Goal: Information Seeking & Learning: Check status

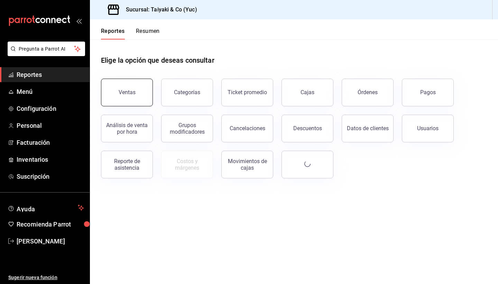
click at [125, 94] on div "Ventas" at bounding box center [127, 92] width 17 height 7
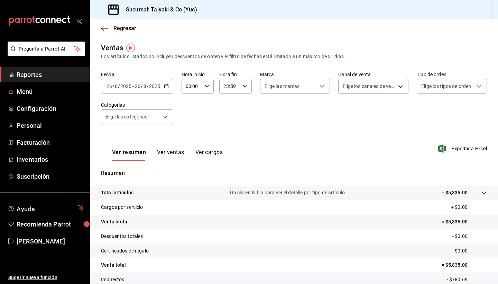
click at [165, 86] on icon "button" at bounding box center [166, 86] width 5 height 5
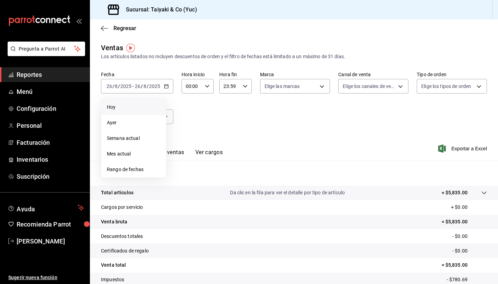
click at [124, 105] on span "Hoy" at bounding box center [134, 106] width 54 height 7
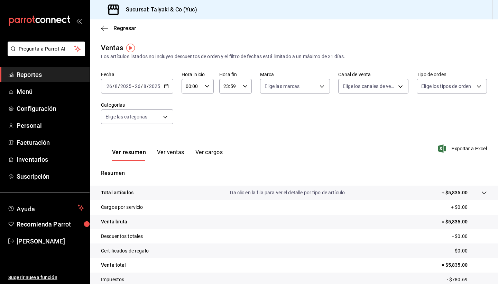
click at [168, 84] on icon "button" at bounding box center [166, 86] width 5 height 5
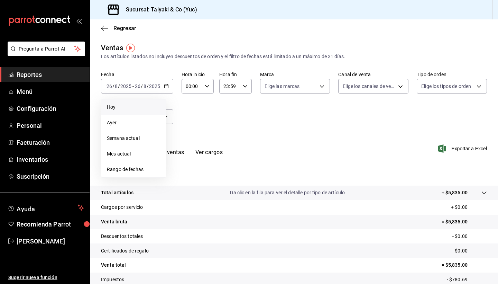
click at [111, 103] on span "Hoy" at bounding box center [134, 106] width 54 height 7
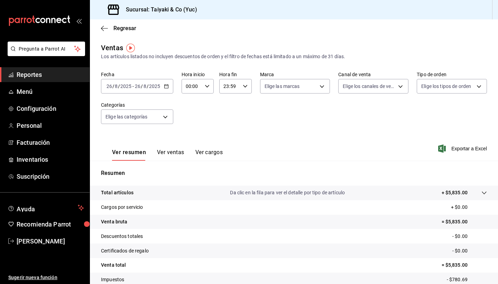
click at [169, 86] on div "[DATE] [DATE] - [DATE] [DATE]" at bounding box center [137, 86] width 72 height 15
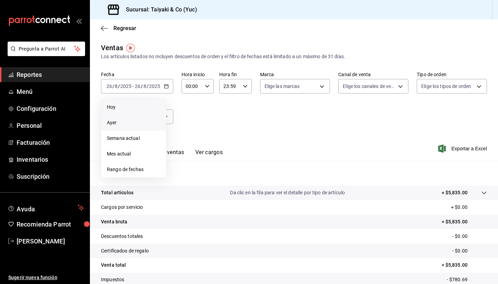
click at [130, 123] on span "Ayer" at bounding box center [134, 122] width 54 height 7
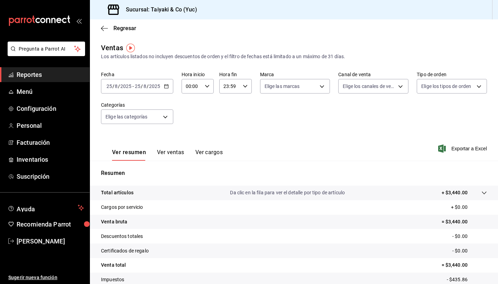
click at [166, 86] on icon "button" at bounding box center [166, 86] width 5 height 5
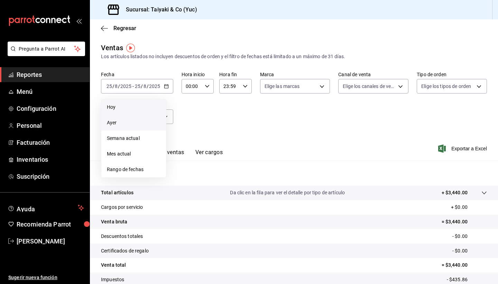
click at [117, 110] on span "Hoy" at bounding box center [134, 106] width 54 height 7
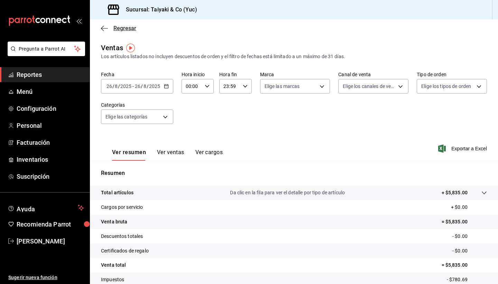
click at [105, 27] on icon "button" at bounding box center [104, 28] width 7 height 6
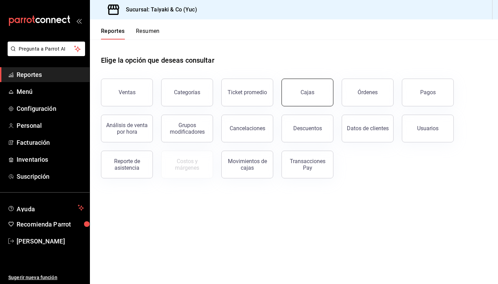
click at [312, 95] on button "Cajas" at bounding box center [308, 93] width 52 height 28
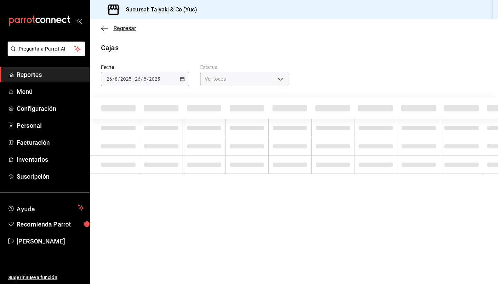
click at [124, 30] on span "Regresar" at bounding box center [124, 28] width 23 height 7
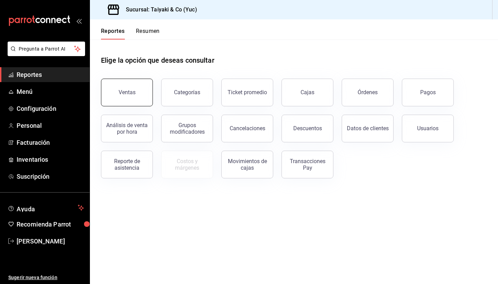
click at [133, 97] on button "Ventas" at bounding box center [127, 93] width 52 height 28
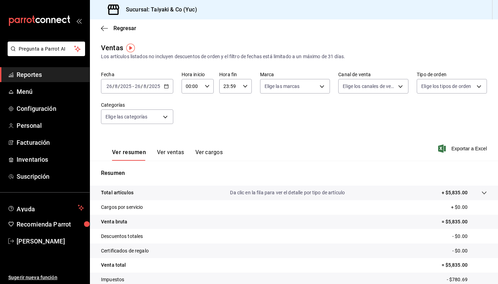
click at [167, 85] on \(Stroke\) "button" at bounding box center [166, 86] width 4 height 4
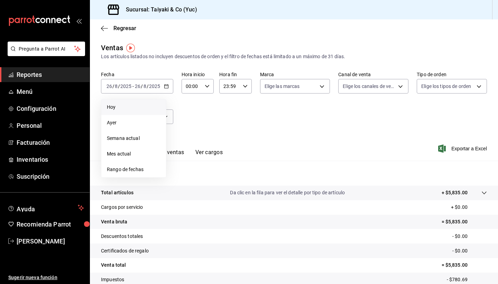
click at [130, 103] on li "Hoy" at bounding box center [133, 107] width 65 height 16
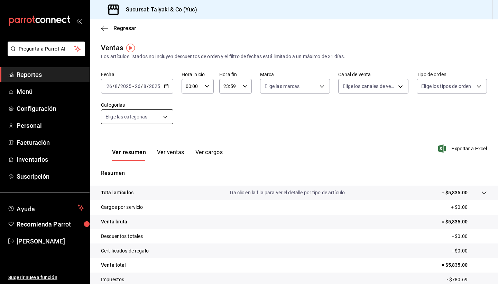
click at [165, 116] on body "Pregunta a Parrot AI Reportes Menú Configuración Personal Facturación Inventari…" at bounding box center [249, 142] width 498 height 284
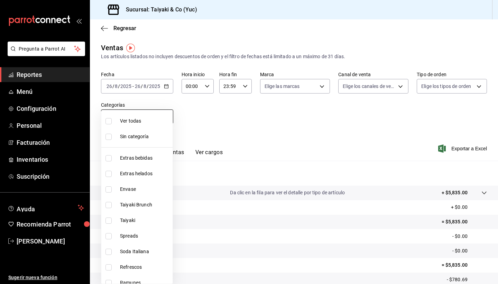
click at [165, 116] on li "Ver todas" at bounding box center [136, 121] width 71 height 16
type input "c73b13cb-b3d4-4a3f-9da8-5d9e49d2f2ff,dd9e8193-acc4-4722-bb80-9910ae53fe80,33795…"
checkbox input "true"
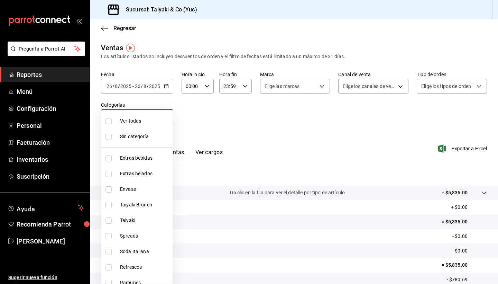
checkbox input "true"
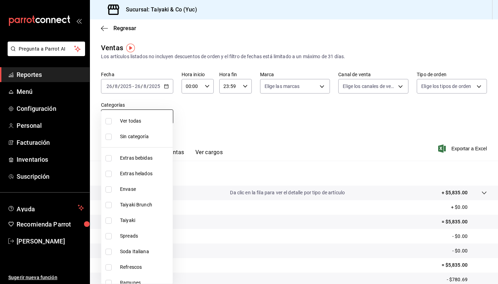
checkbox input "true"
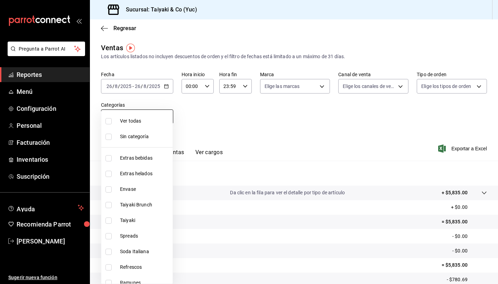
checkbox input "true"
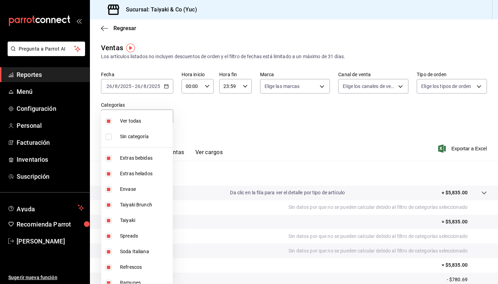
click at [119, 27] on div at bounding box center [249, 142] width 498 height 284
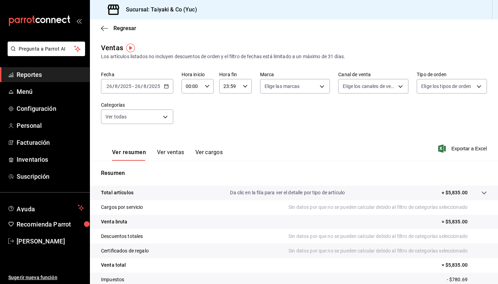
click at [119, 27] on span "Regresar" at bounding box center [124, 28] width 23 height 7
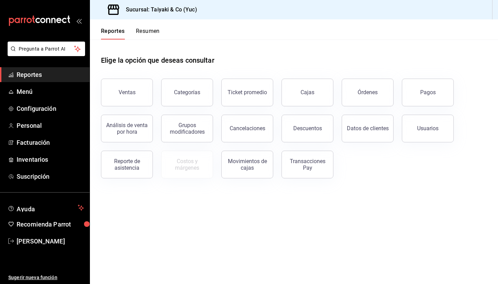
click at [151, 30] on button "Resumen" at bounding box center [148, 34] width 24 height 12
click at [151, 30] on html "Pregunta a Parrot AI Reportes Menú Configuración Personal Facturación Inventari…" at bounding box center [249, 142] width 498 height 284
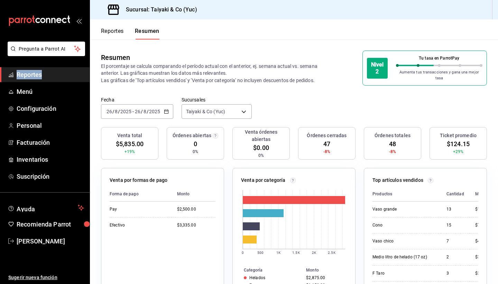
click at [112, 31] on button "Reportes" at bounding box center [112, 34] width 23 height 12
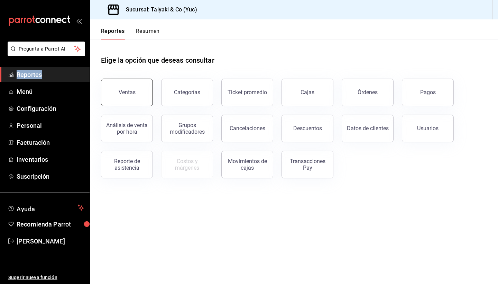
click at [129, 90] on div "Ventas" at bounding box center [127, 92] width 17 height 7
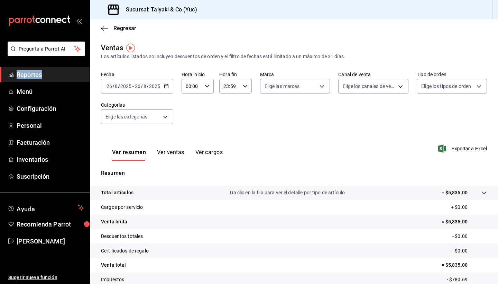
click at [167, 86] on icon "button" at bounding box center [166, 86] width 5 height 5
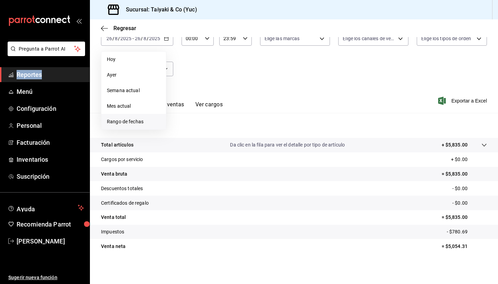
scroll to position [48, 0]
click at [138, 123] on span "Rango de fechas" at bounding box center [134, 121] width 54 height 7
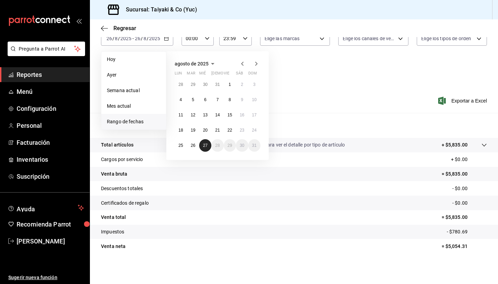
click at [205, 147] on abbr "27" at bounding box center [205, 145] width 4 height 5
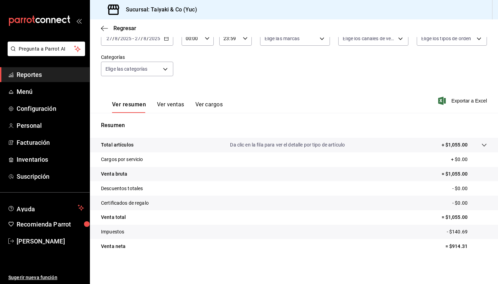
click at [274, 145] on p "Da clic en la fila para ver el detalle por tipo de artículo" at bounding box center [287, 144] width 115 height 7
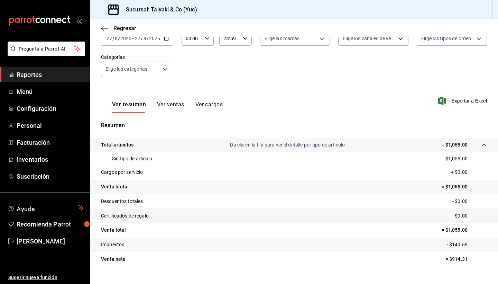
click at [274, 145] on p "Da clic en la fila para ver el detalle por tipo de artículo" at bounding box center [287, 144] width 115 height 7
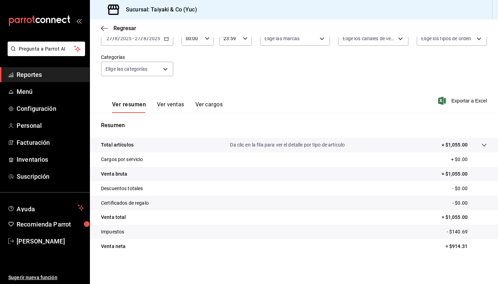
click at [295, 144] on p "Da clic en la fila para ver el detalle por tipo de artículo" at bounding box center [287, 144] width 115 height 7
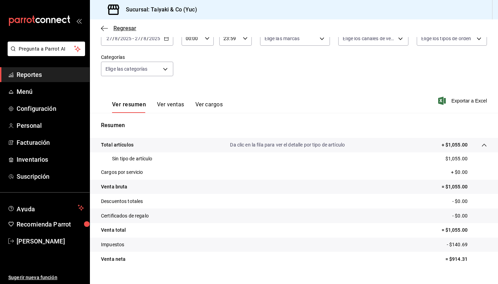
click at [124, 27] on span "Regresar" at bounding box center [124, 28] width 23 height 7
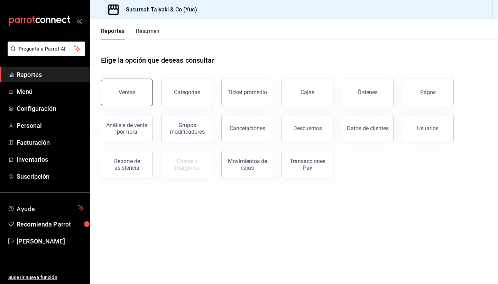
click at [129, 91] on div "Ventas" at bounding box center [127, 92] width 17 height 7
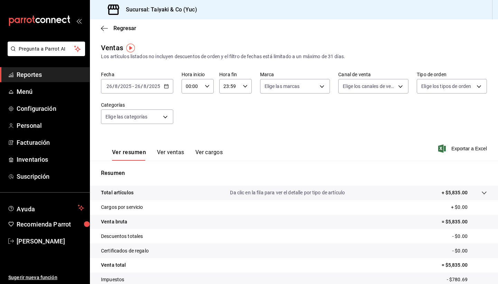
click at [166, 84] on icon "button" at bounding box center [166, 86] width 5 height 5
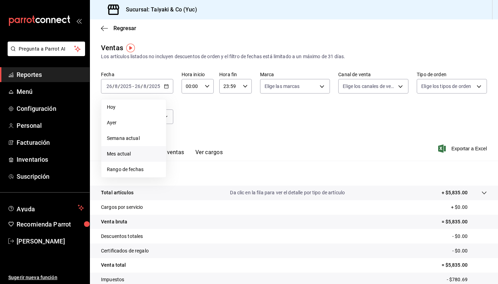
click at [130, 152] on span "Mes actual" at bounding box center [134, 153] width 54 height 7
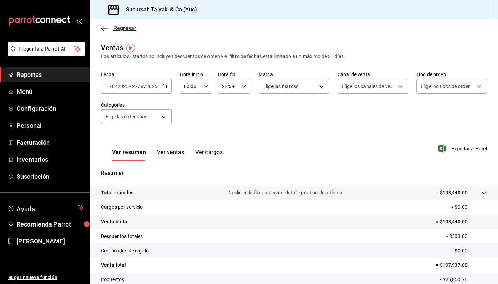
click at [107, 27] on icon "button" at bounding box center [104, 28] width 7 height 6
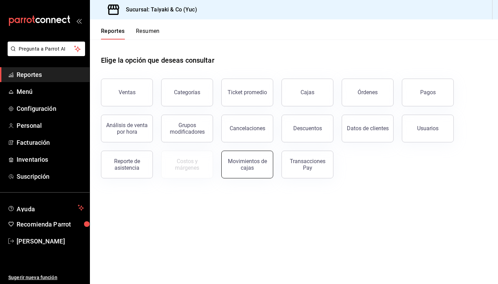
click at [259, 165] on div "Movimientos de cajas" at bounding box center [247, 164] width 43 height 13
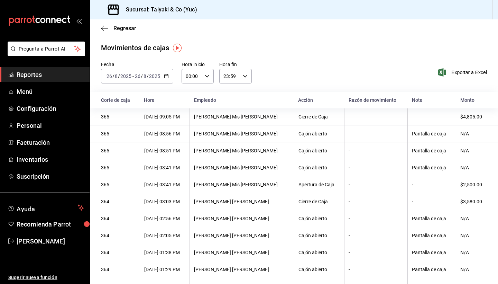
click at [166, 75] on \(Stroke\) "button" at bounding box center [166, 76] width 4 height 4
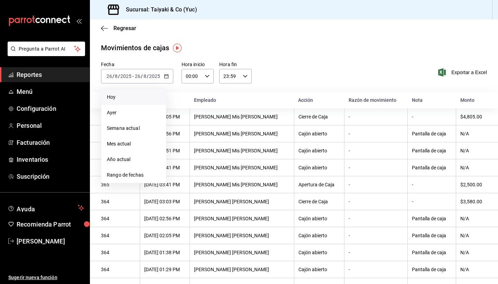
click at [123, 98] on span "Hoy" at bounding box center [134, 96] width 54 height 7
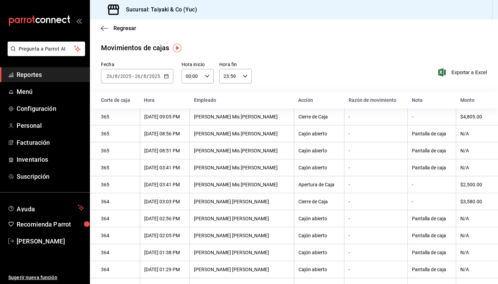
click at [166, 79] on div "[DATE] [DATE] - [DATE] [DATE]" at bounding box center [137, 76] width 72 height 15
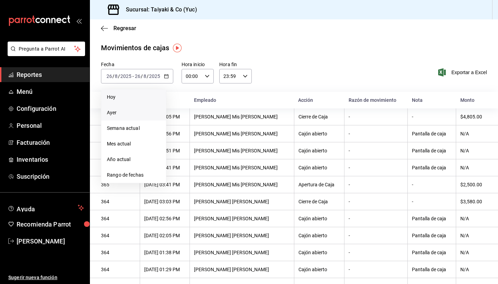
click at [125, 112] on span "Ayer" at bounding box center [134, 112] width 54 height 7
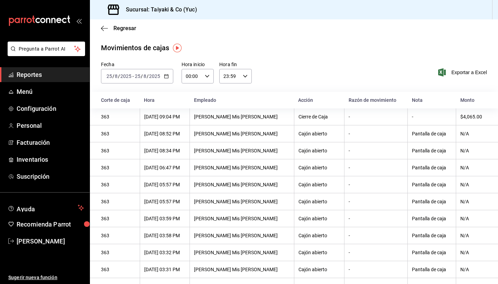
click at [167, 76] on icon "button" at bounding box center [166, 76] width 5 height 5
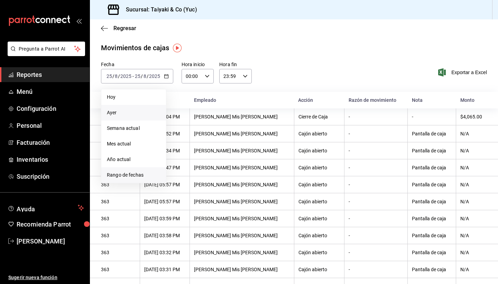
click at [129, 175] on span "Rango de fechas" at bounding box center [134, 174] width 54 height 7
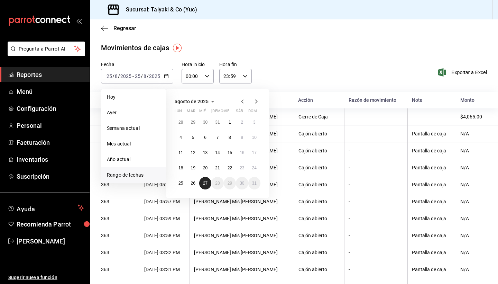
click at [205, 183] on abbr "27" at bounding box center [205, 183] width 4 height 5
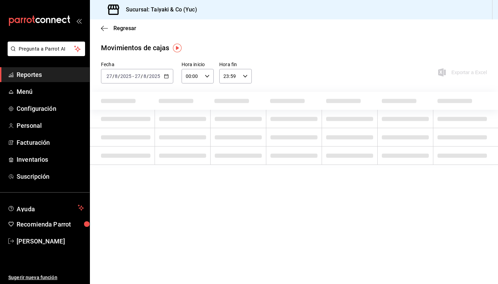
click at [205, 183] on main "Regresar Movimientos [PERSON_NAME] Fecha [DATE] [DATE] - [DATE] [DATE] Hora ini…" at bounding box center [294, 151] width 408 height 264
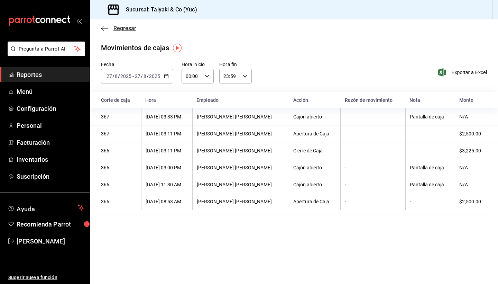
click at [126, 25] on span "Regresar" at bounding box center [124, 28] width 23 height 7
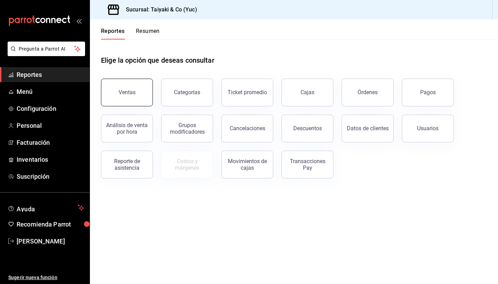
click at [127, 95] on div "Ventas" at bounding box center [127, 92] width 17 height 7
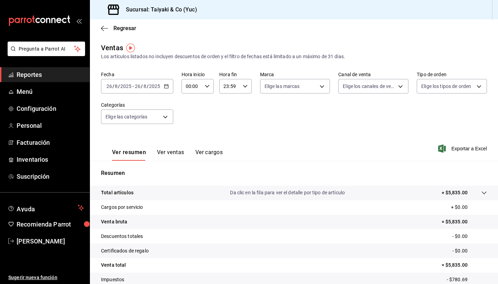
click at [168, 86] on icon "button" at bounding box center [166, 86] width 5 height 5
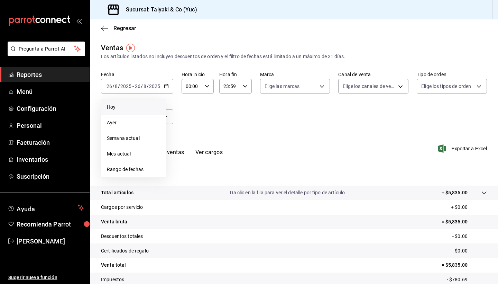
click at [114, 105] on span "Hoy" at bounding box center [134, 106] width 54 height 7
click at [131, 171] on span "Rango de fechas" at bounding box center [134, 169] width 54 height 7
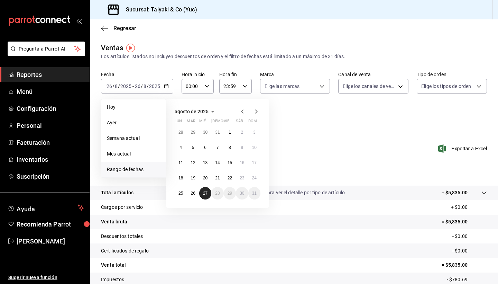
click at [204, 192] on abbr "27" at bounding box center [205, 193] width 4 height 5
click at [206, 193] on abbr "27" at bounding box center [205, 193] width 4 height 5
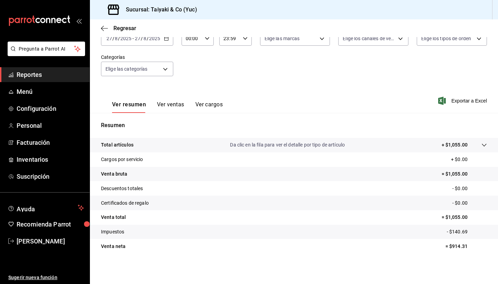
scroll to position [48, 0]
click at [165, 104] on button "Ver ventas" at bounding box center [170, 107] width 27 height 12
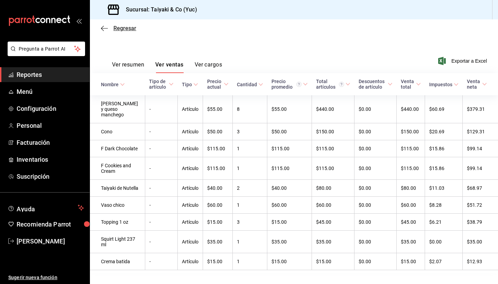
click at [122, 28] on span "Regresar" at bounding box center [124, 28] width 23 height 7
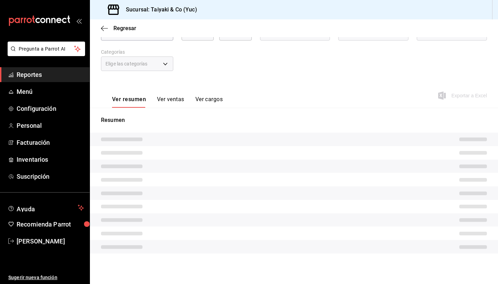
scroll to position [53, 0]
click at [121, 29] on span "Regresar" at bounding box center [124, 28] width 23 height 7
